Goal: Register for event/course

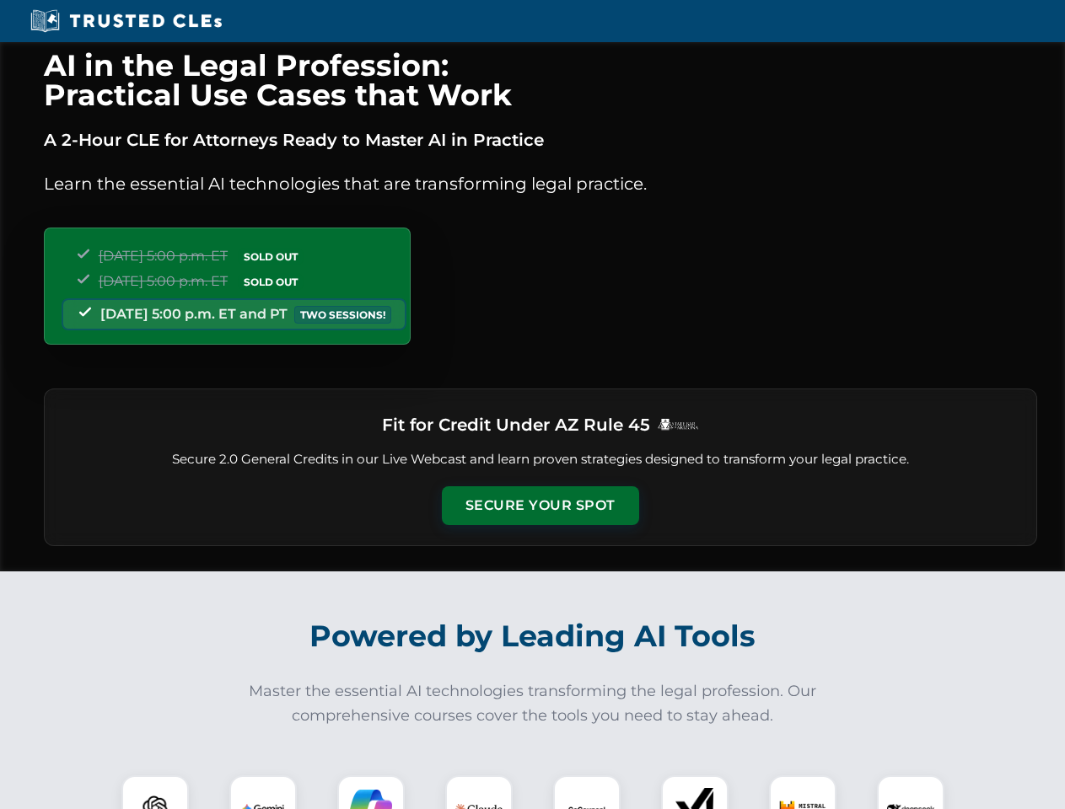
click at [540, 506] on button "Secure Your Spot" at bounding box center [540, 506] width 197 height 39
click at [155, 793] on img at bounding box center [155, 809] width 49 height 49
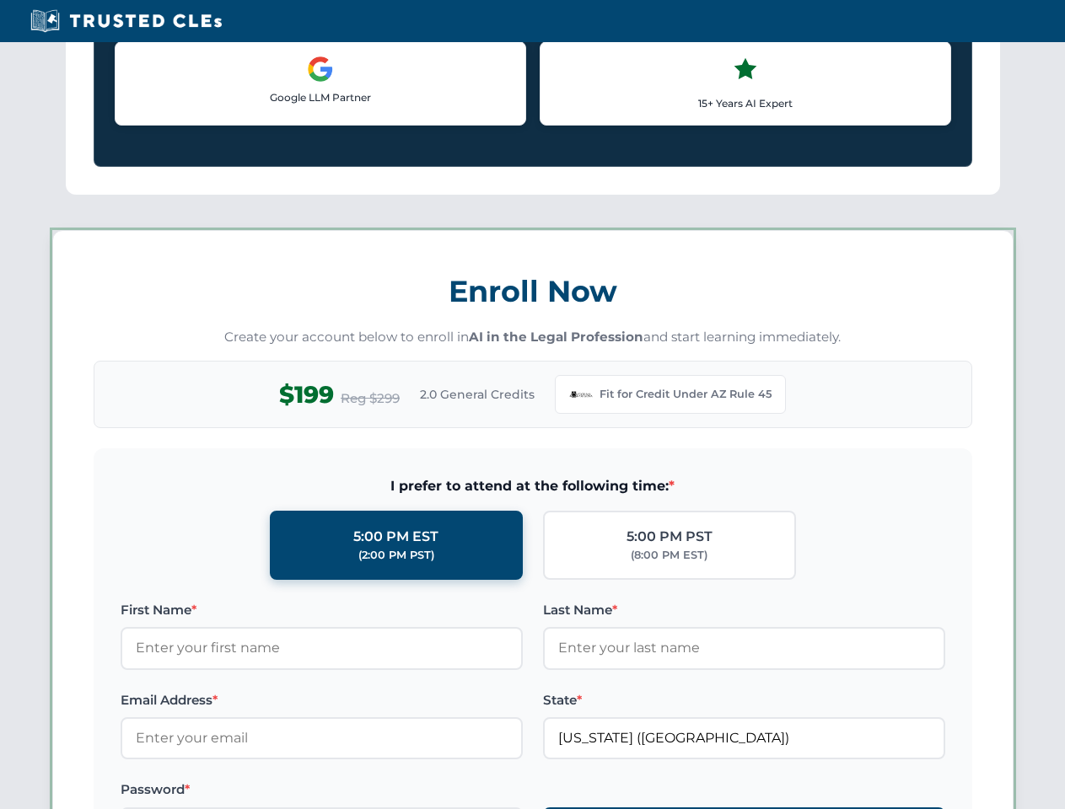
click at [371, 793] on label "Password *" at bounding box center [322, 790] width 402 height 20
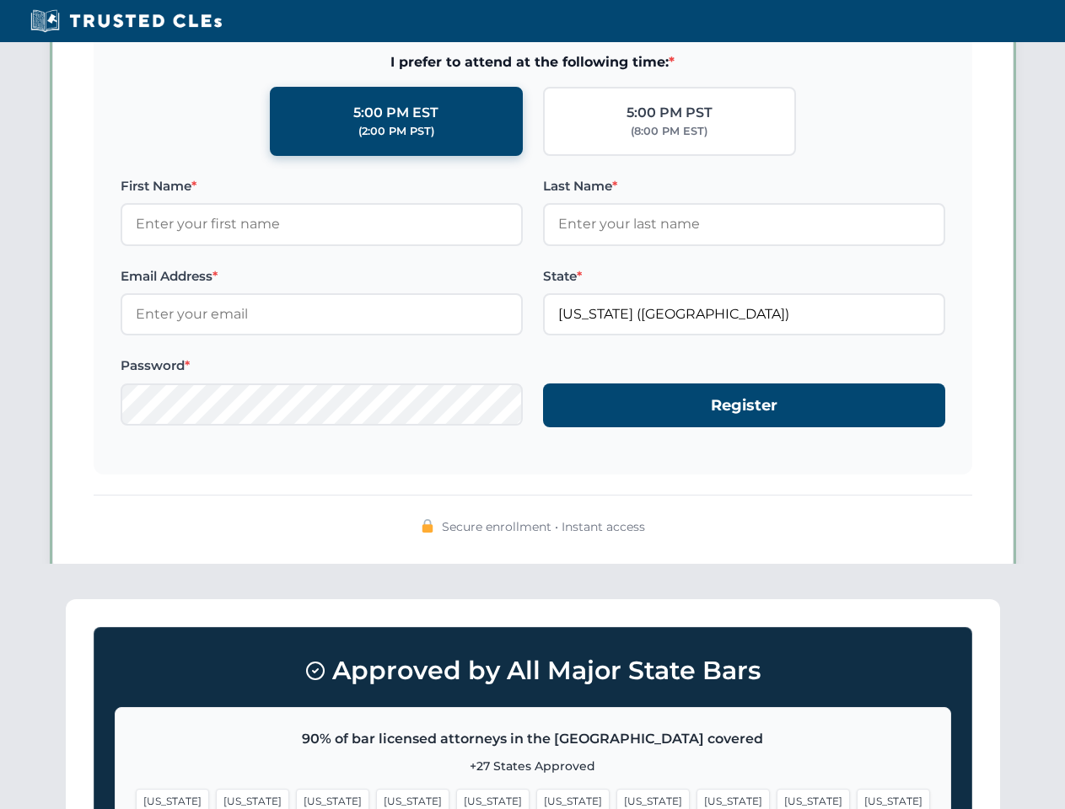
click at [777, 793] on span "[US_STATE]" at bounding box center [813, 801] width 73 height 24
